Goal: Check status: Check status

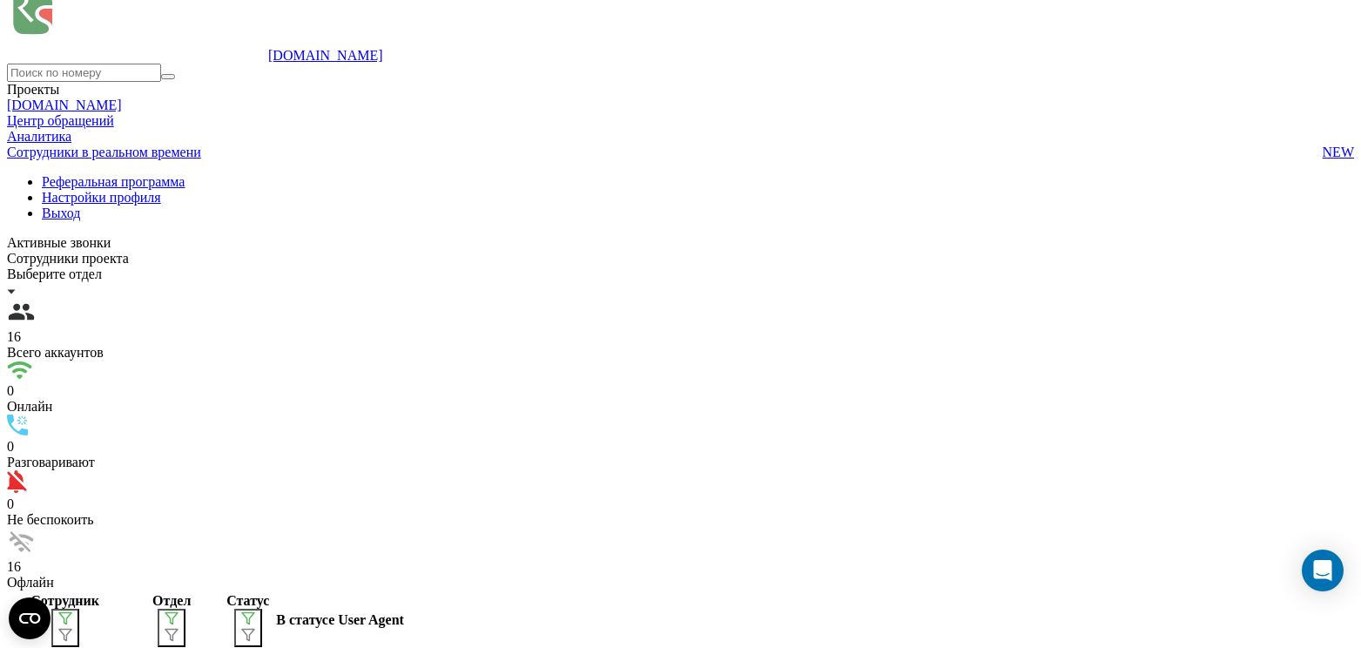
scroll to position [24, 0]
